Goal: Task Accomplishment & Management: Use online tool/utility

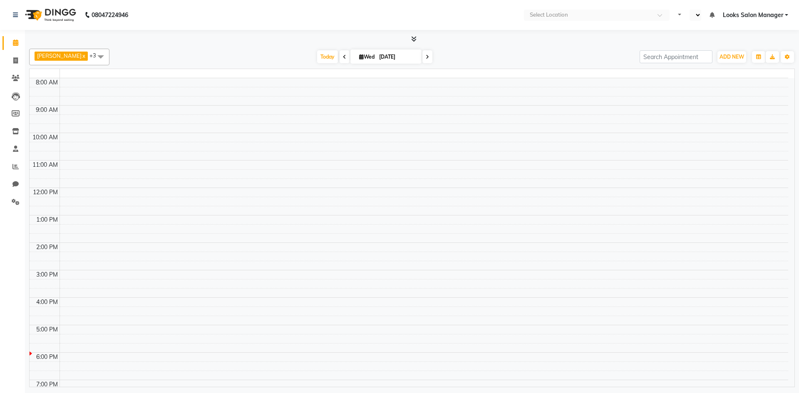
select select "en"
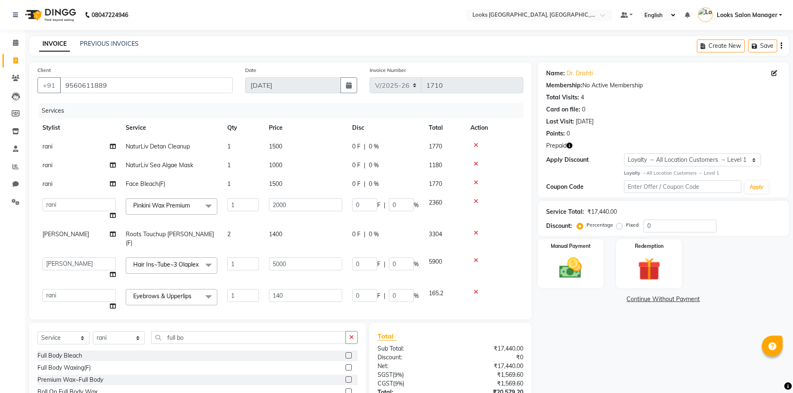
select select "4460"
select select "63435"
select select "25215"
select select "63435"
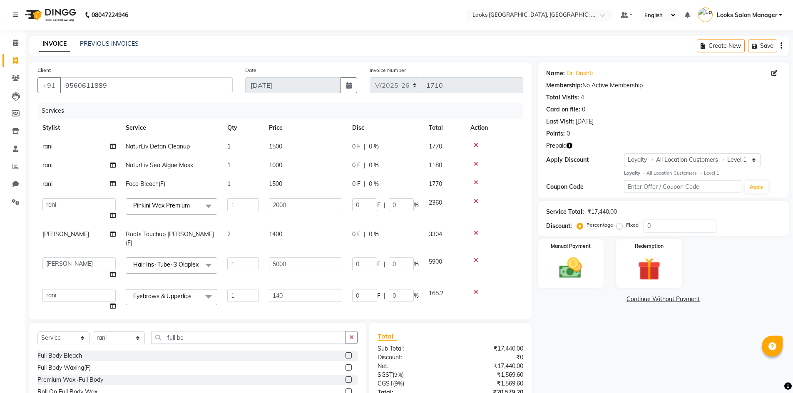
select select "service"
select select "63435"
select select "1: Object"
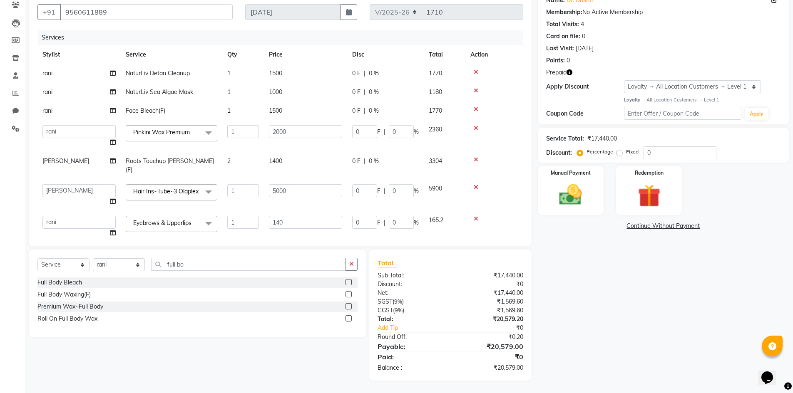
scroll to position [48, 0]
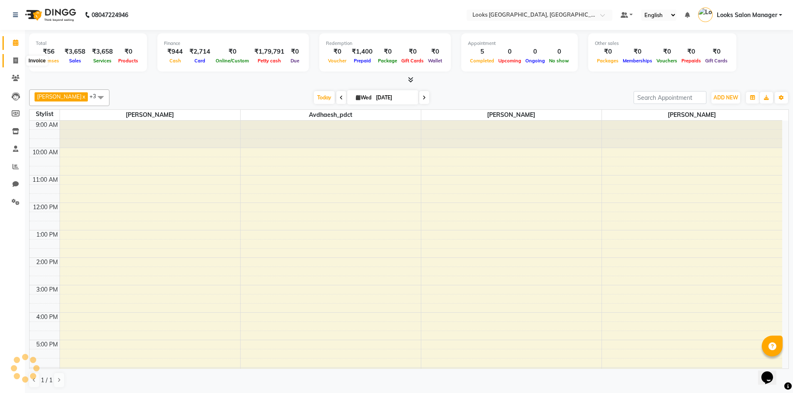
click at [17, 62] on icon at bounding box center [15, 60] width 5 height 6
select select "service"
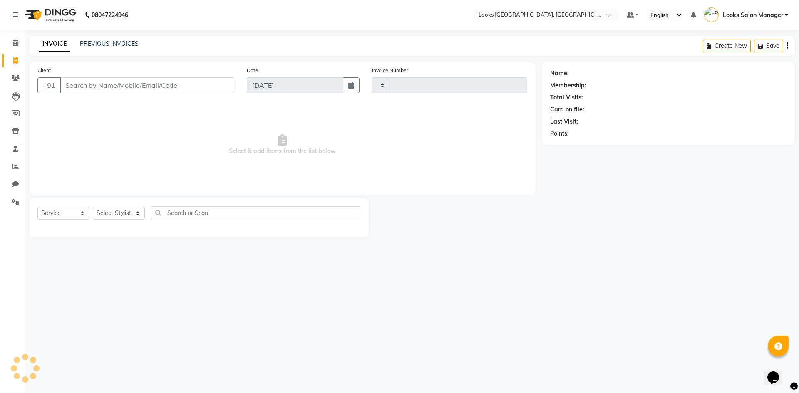
type input "1713"
select select "4460"
click at [73, 90] on input "Client" at bounding box center [147, 85] width 174 height 16
type input "9352422923"
select select "1: Object"
